Goal: Check status: Check status

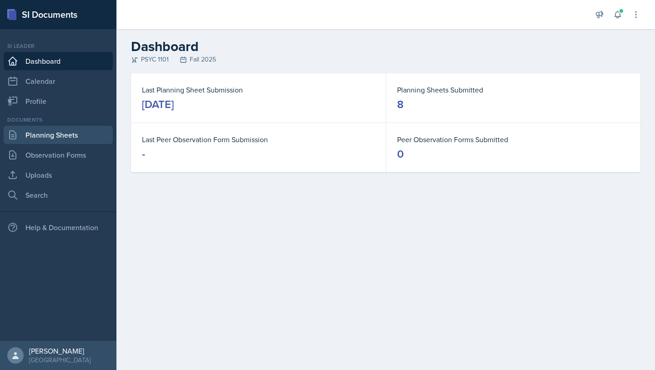
click at [71, 128] on link "Planning Sheets" at bounding box center [58, 135] width 109 height 18
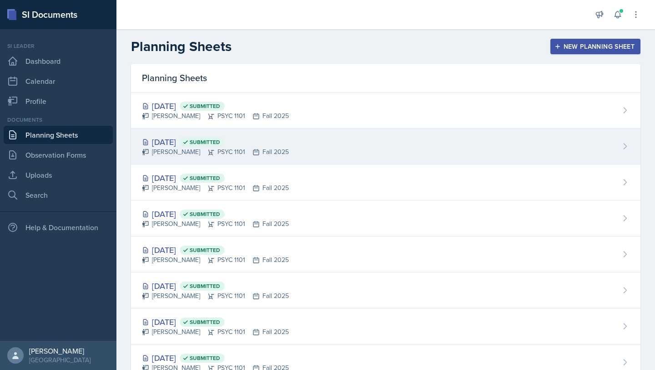
click at [195, 136] on div "[DATE] Submitted" at bounding box center [215, 142] width 147 height 12
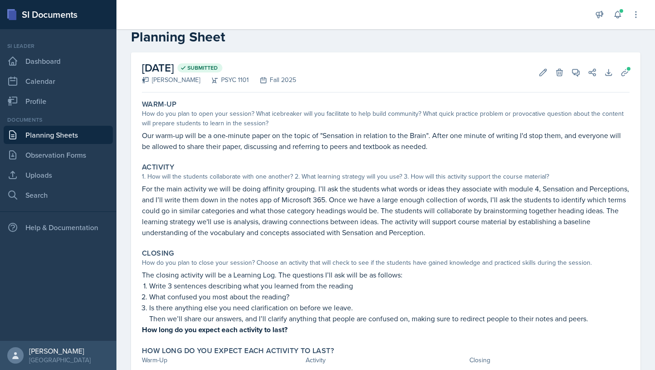
scroll to position [21, 0]
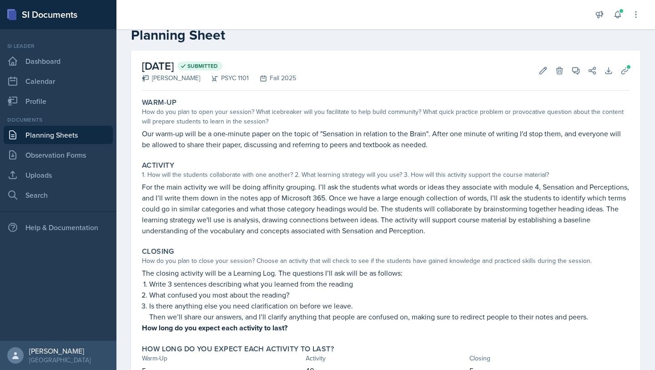
click at [382, 118] on div "How do you plan to open your session? What icebreaker will you facilitate to he…" at bounding box center [386, 116] width 488 height 19
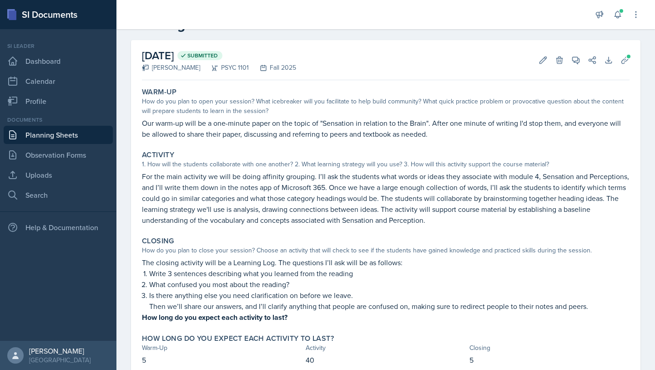
scroll to position [32, 0]
click at [77, 139] on link "Planning Sheets" at bounding box center [58, 135] width 109 height 18
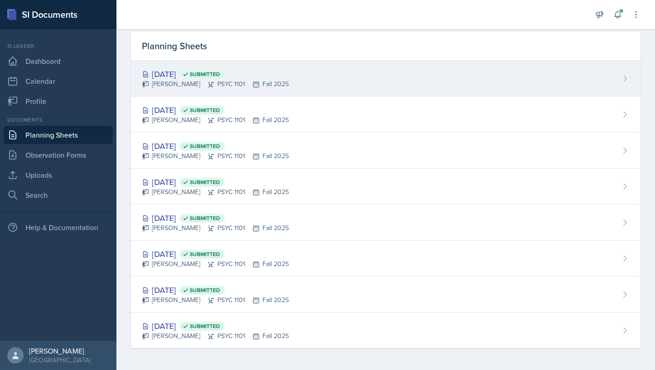
click at [188, 74] on div "[DATE] Submitted" at bounding box center [215, 74] width 147 height 12
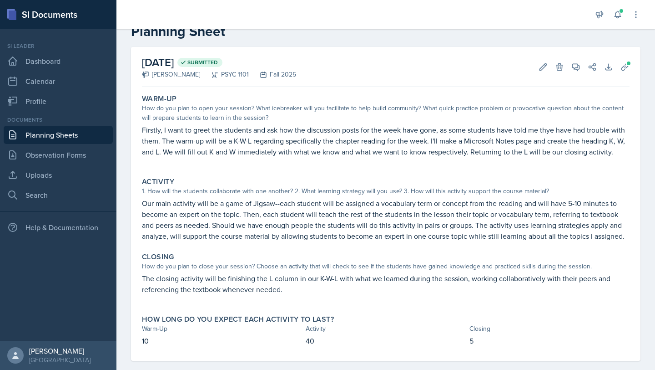
scroll to position [33, 0]
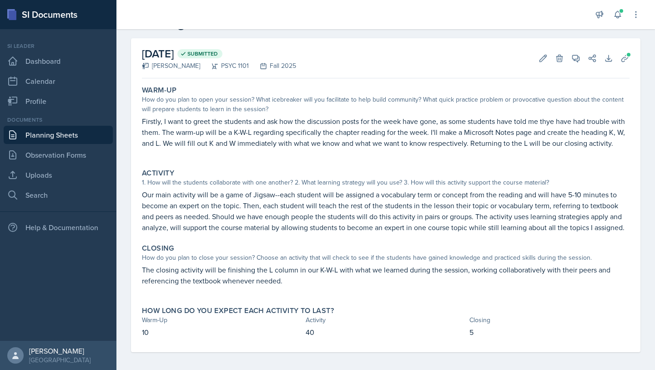
click at [47, 141] on link "Planning Sheets" at bounding box center [58, 135] width 109 height 18
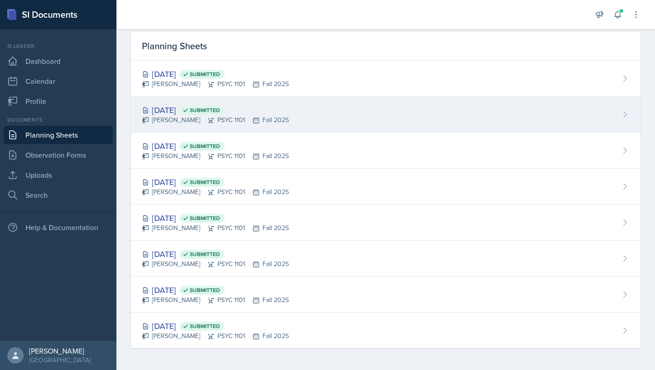
click at [193, 105] on div "[DATE] Submitted" at bounding box center [215, 110] width 147 height 12
